Goal: Task Accomplishment & Management: Manage account settings

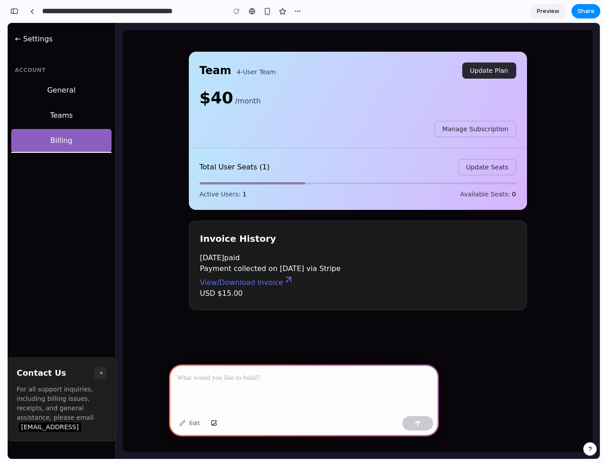
click at [269, 368] on div at bounding box center [304, 389] width 270 height 48
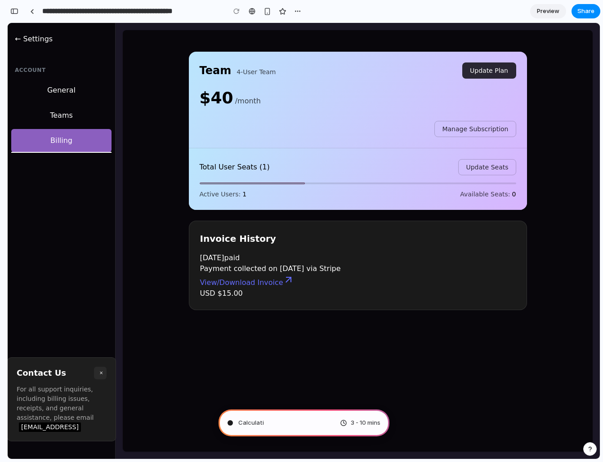
click at [339, 170] on div "Total User Seats (1) Update Seats" at bounding box center [358, 167] width 317 height 16
drag, startPoint x: 431, startPoint y: 194, endPoint x: 312, endPoint y: 191, distance: 118.4
click at [352, 193] on div "Active Users: 1 Available Seats: 0" at bounding box center [358, 194] width 317 height 9
drag, startPoint x: 280, startPoint y: 166, endPoint x: 184, endPoint y: 164, distance: 95.8
click at [184, 164] on div "Team 4-User Team Update Plan $40 /month Manage Subscription Total User Seats (1…" at bounding box center [358, 181] width 360 height 280
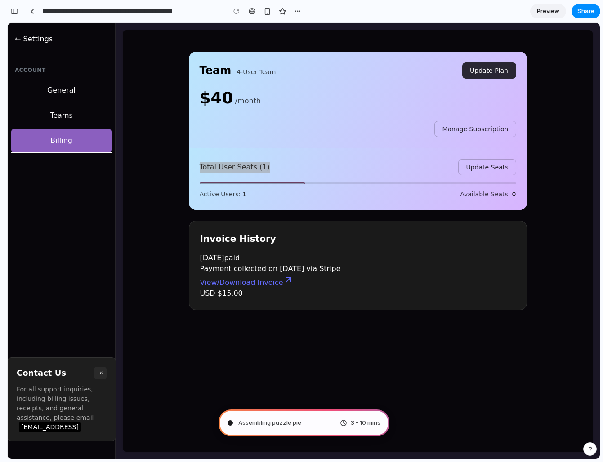
type input "**********"
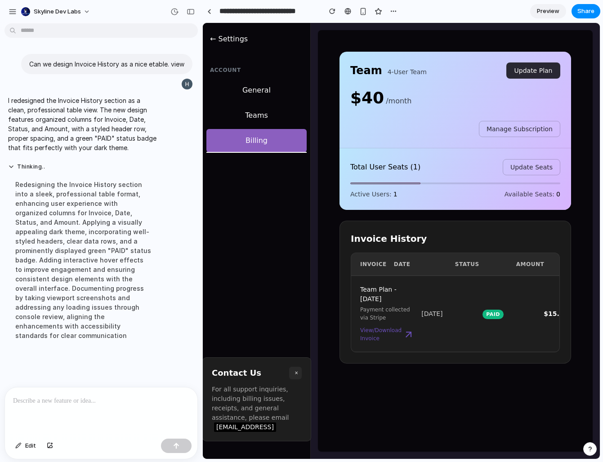
click at [413, 387] on div "Team 4-User Team Update Plan $40 /month Manage Subscription Total User Seats (1…" at bounding box center [455, 241] width 275 height 422
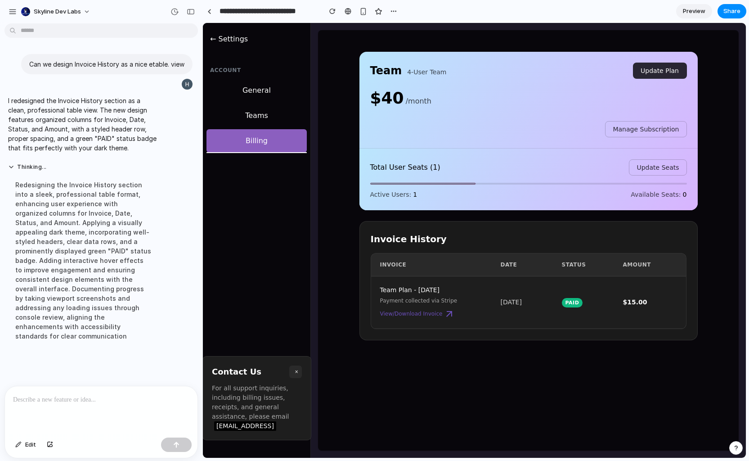
click at [603, 9] on span "Preview" at bounding box center [694, 11] width 22 height 9
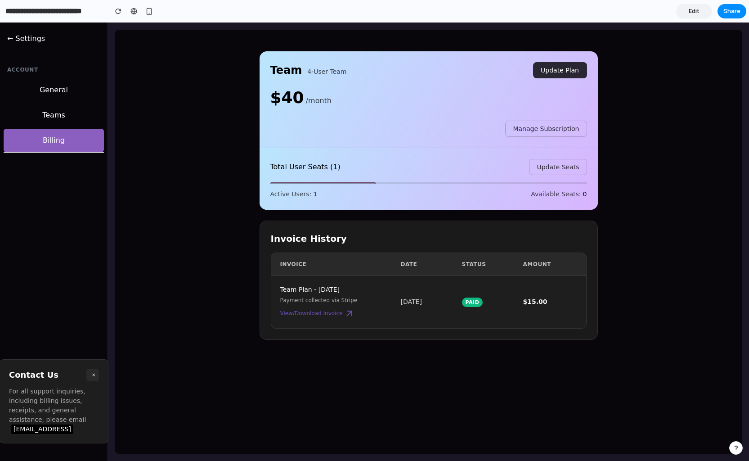
click at [282, 396] on div "Team 4-User Team Update Plan $40 /month Manage Subscription Total User Seats (1…" at bounding box center [428, 242] width 627 height 424
click at [603, 382] on div "Team 4-User Team Update Plan $40 /month Manage Subscription Total User Seats (1…" at bounding box center [428, 242] width 627 height 424
drag, startPoint x: 698, startPoint y: 9, endPoint x: 668, endPoint y: 18, distance: 31.5
click at [603, 9] on span "Edit" at bounding box center [694, 11] width 11 height 9
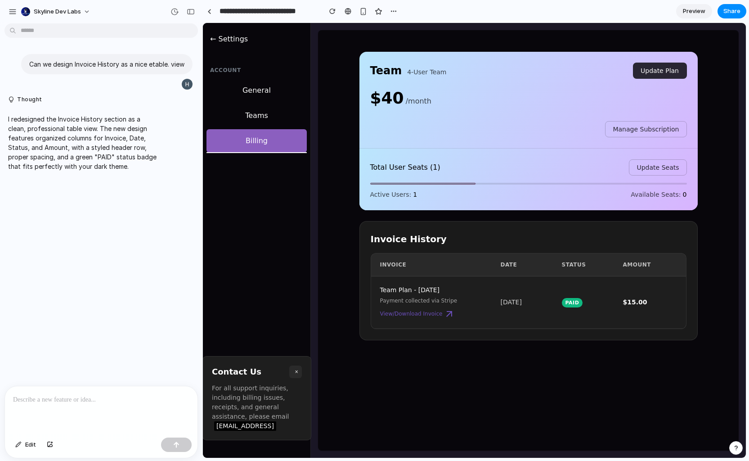
click at [92, 410] on div at bounding box center [101, 410] width 193 height 48
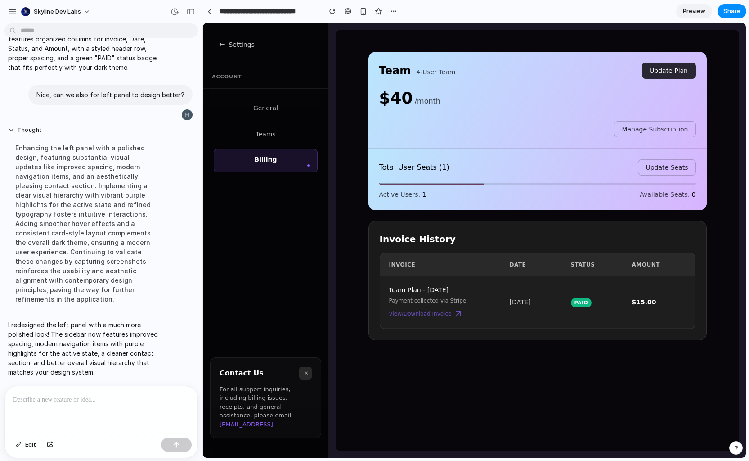
scroll to position [103, 0]
drag, startPoint x: 481, startPoint y: 292, endPoint x: 387, endPoint y: 288, distance: 94.6
click at [387, 288] on div "Team Plan - [DATE] Payment collected via Stripe View/Download Invoice [DATE] Pa…" at bounding box center [537, 302] width 315 height 52
copy div "Team Plan - [DATE]"
